Goal: Transaction & Acquisition: Book appointment/travel/reservation

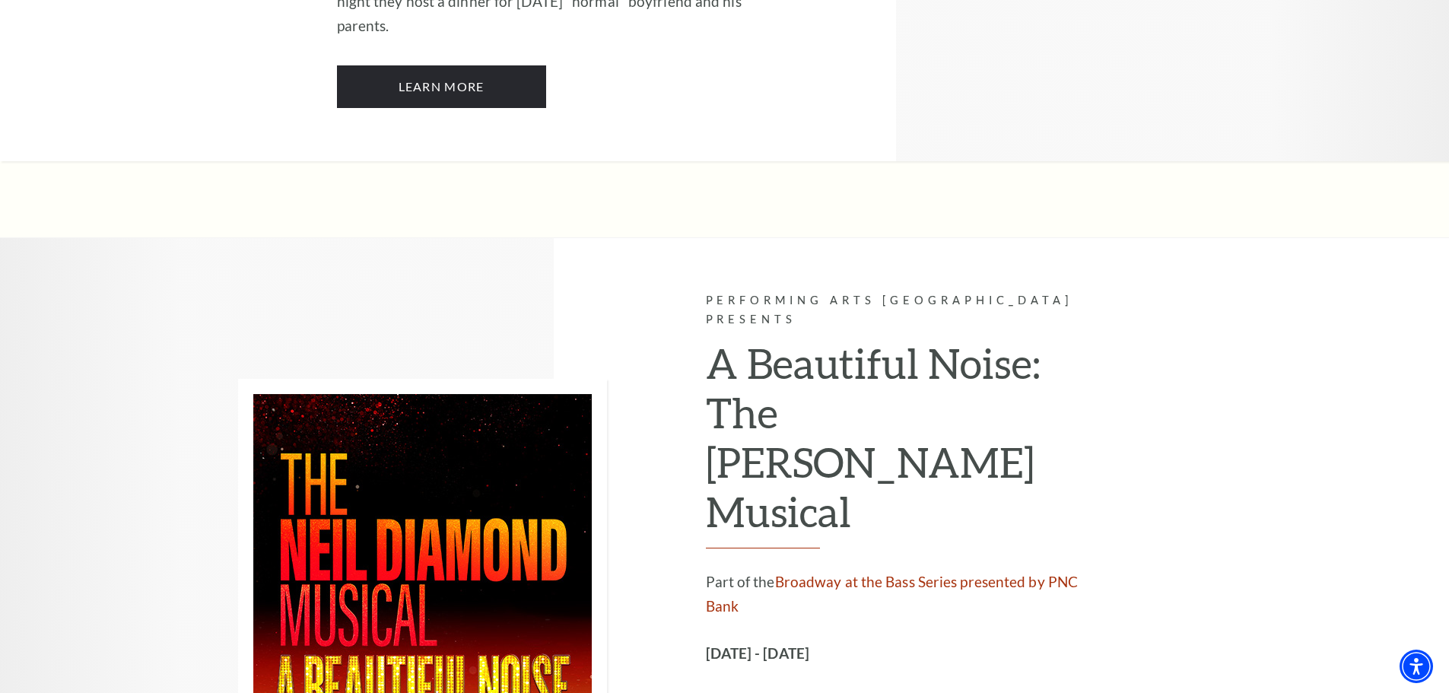
scroll to position [2206, 0]
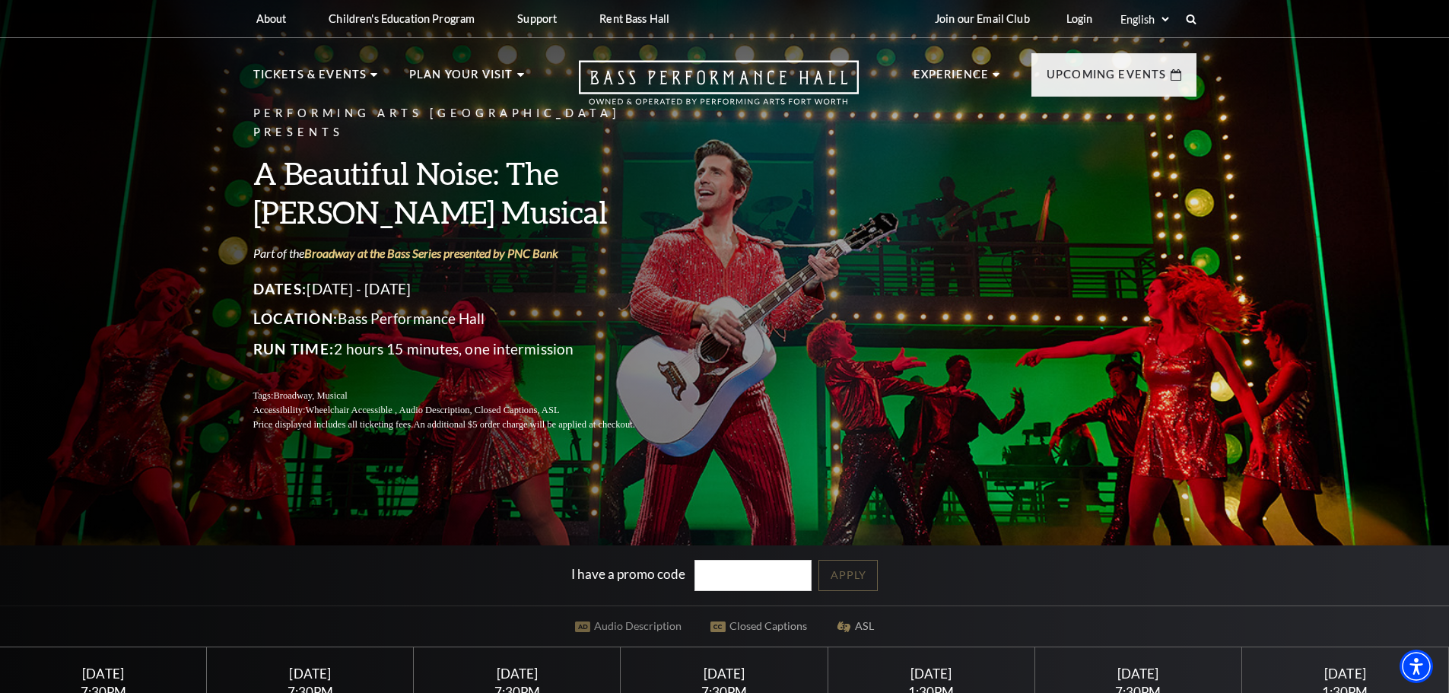
scroll to position [152, 0]
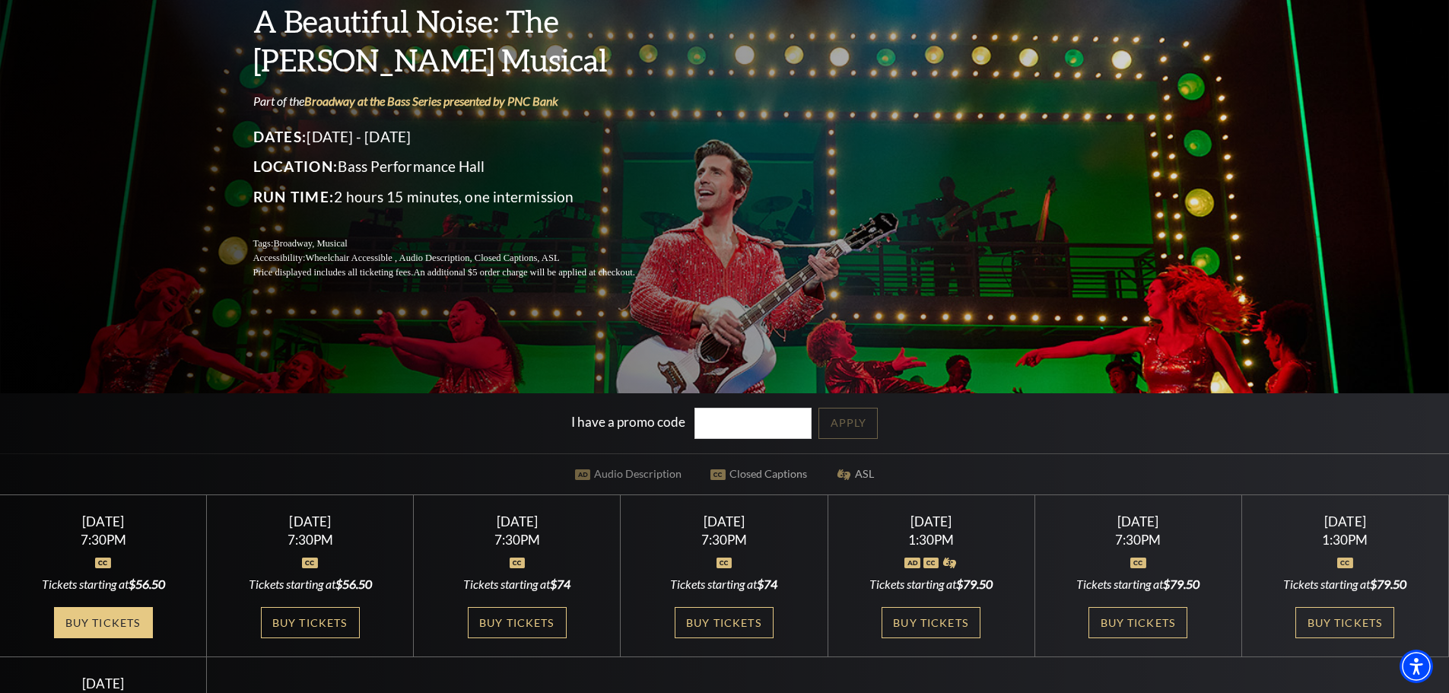
click at [93, 620] on link "Buy Tickets" at bounding box center [103, 622] width 99 height 31
click at [526, 618] on link "Buy Tickets" at bounding box center [517, 622] width 99 height 31
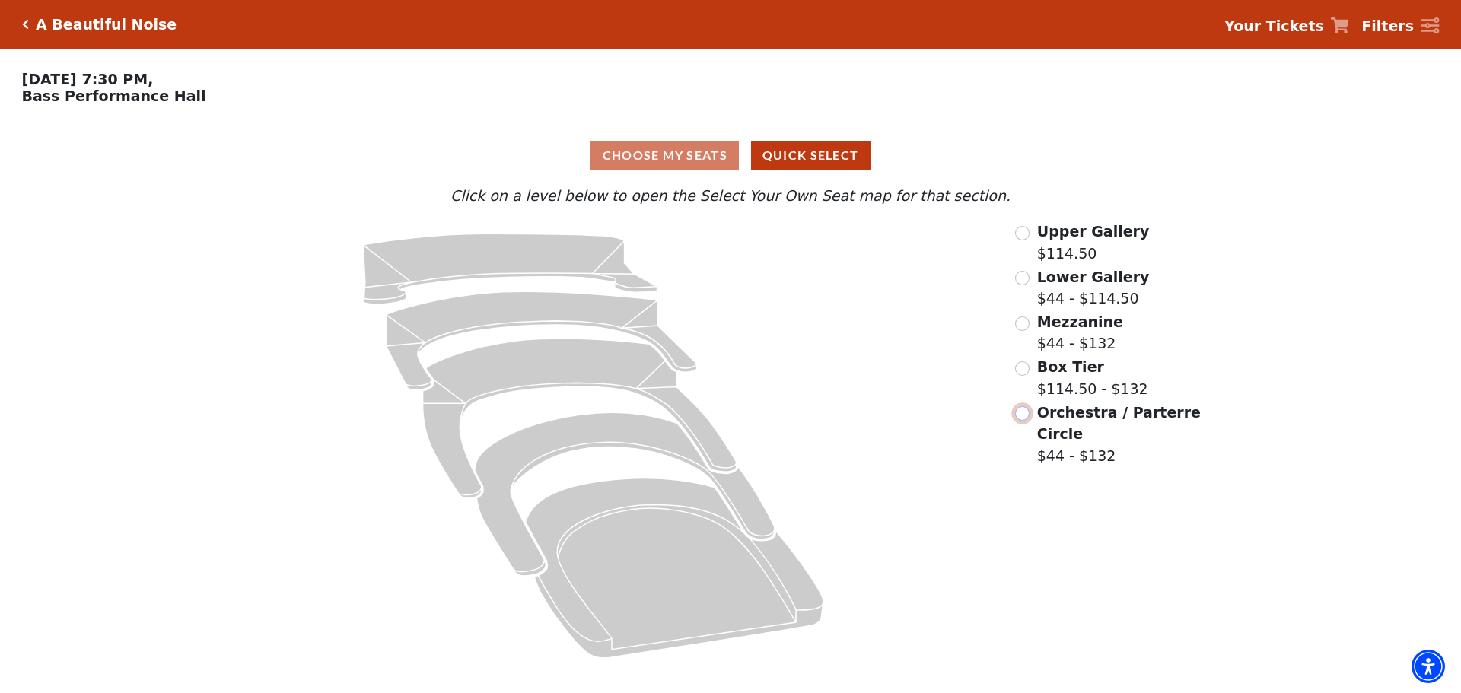
click at [1021, 420] on input "Orchestra / Parterre Circle$44 - $132\a" at bounding box center [1022, 413] width 14 height 14
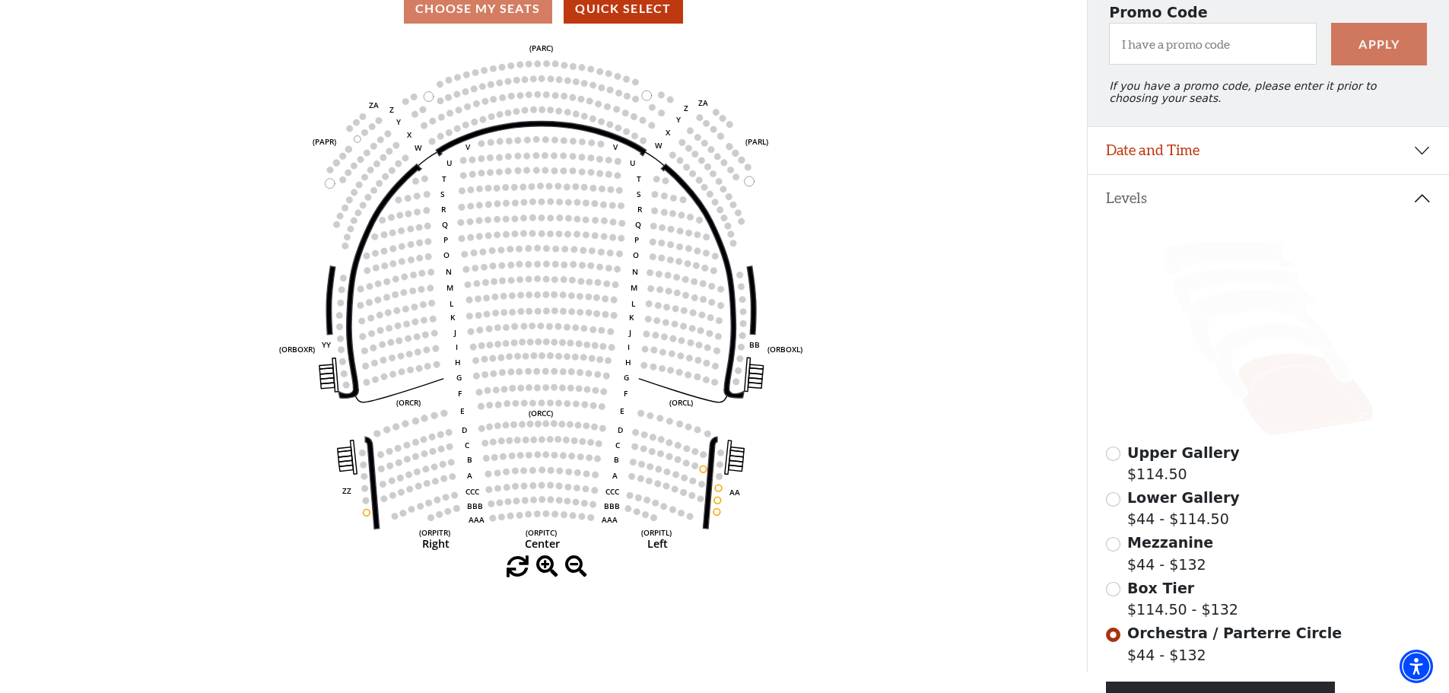
scroll to position [223, 0]
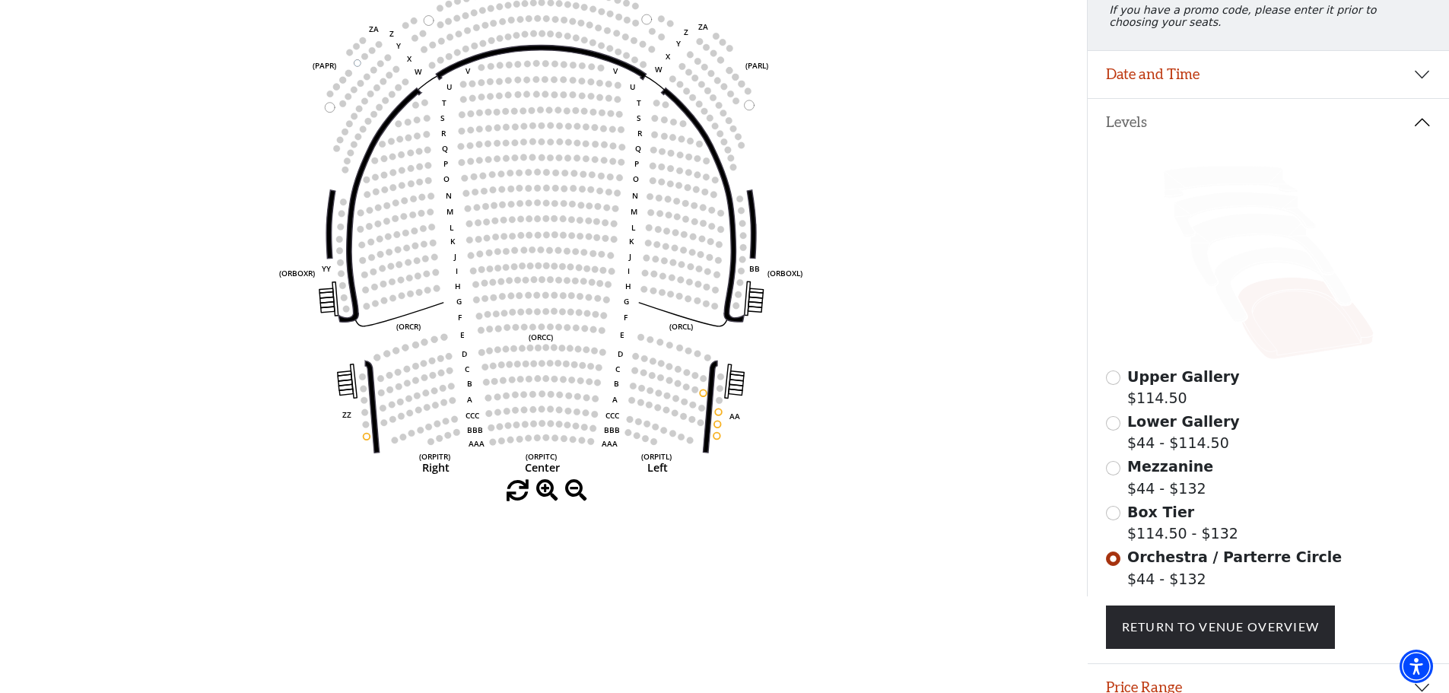
click at [536, 382] on circle at bounding box center [538, 378] width 7 height 7
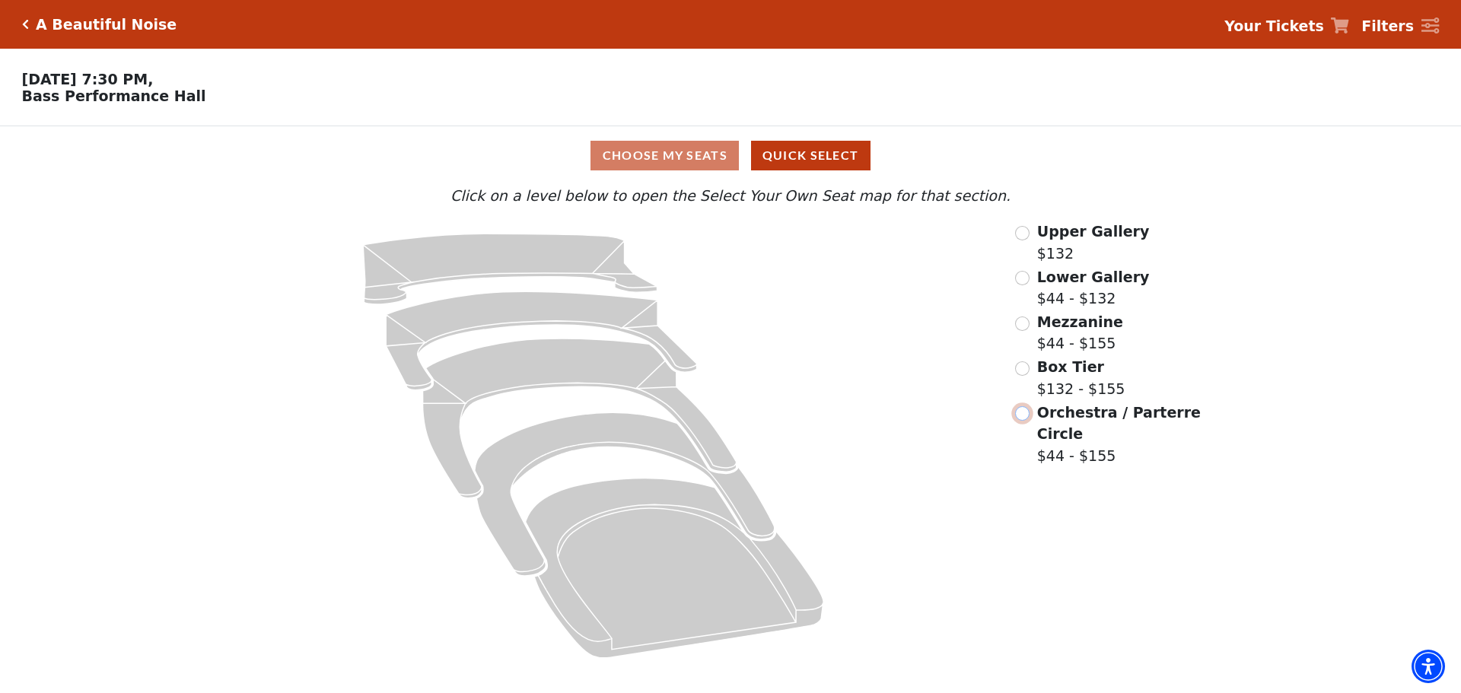
click at [1023, 420] on input "Orchestra / Parterre Circle$44 - $155\a" at bounding box center [1022, 413] width 14 height 14
